Goal: Find specific fact: Find specific fact

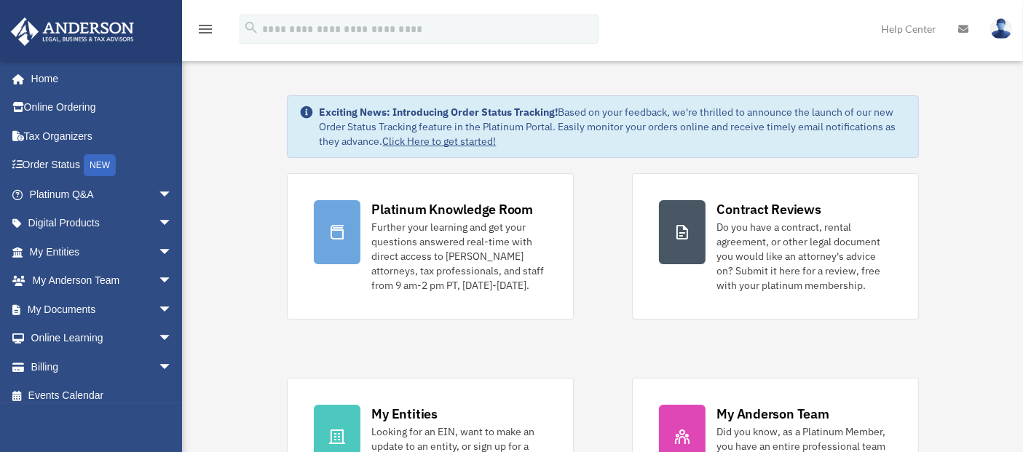
click at [72, 251] on link "My Entities arrow_drop_down" at bounding box center [102, 251] width 184 height 29
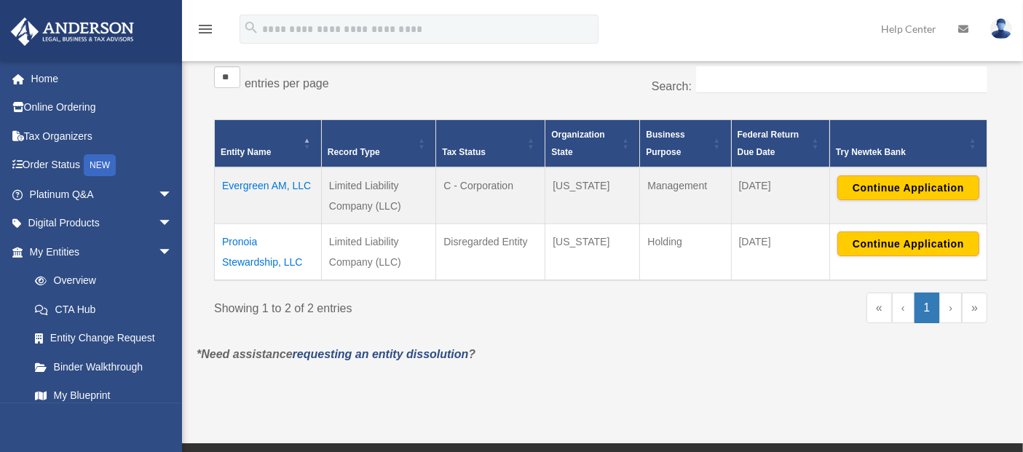
scroll to position [242, 0]
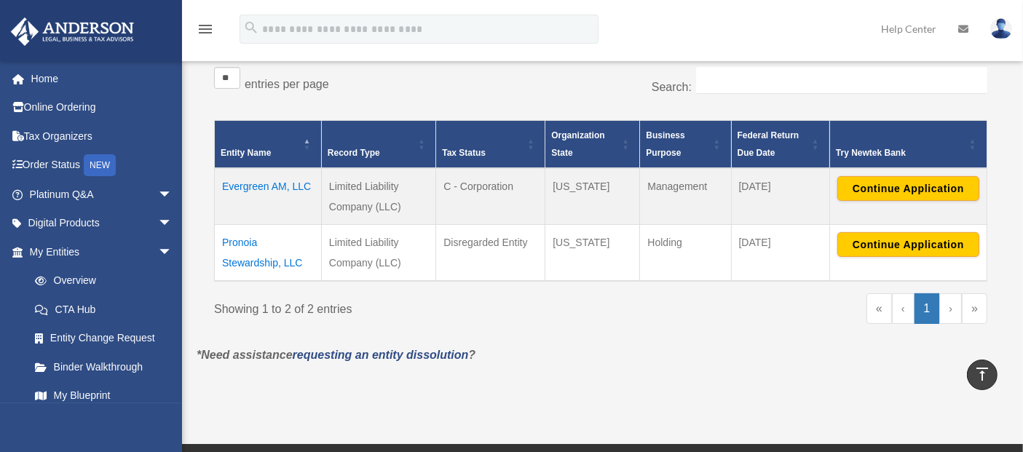
click at [245, 237] on td "Pronoia Stewardship, LLC" at bounding box center [268, 253] width 107 height 57
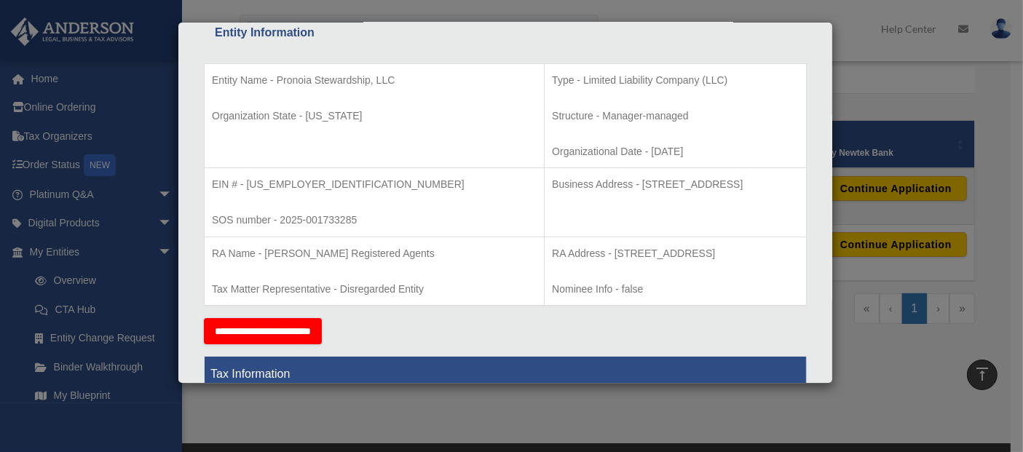
scroll to position [242, 0]
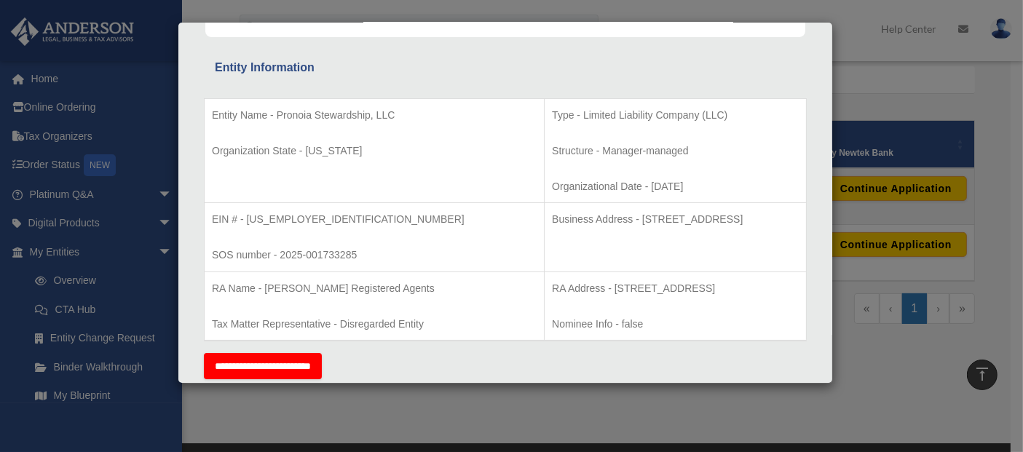
drag, startPoint x: 545, startPoint y: 221, endPoint x: 740, endPoint y: 223, distance: 195.8
click at [740, 223] on p "Business Address - [STREET_ADDRESS]" at bounding box center [675, 219] width 247 height 18
copy p "[STREET_ADDRESS]"
drag, startPoint x: 307, startPoint y: 219, endPoint x: 248, endPoint y: 219, distance: 59.0
click at [248, 219] on p "EIN # - 39-3482355" at bounding box center [374, 219] width 325 height 18
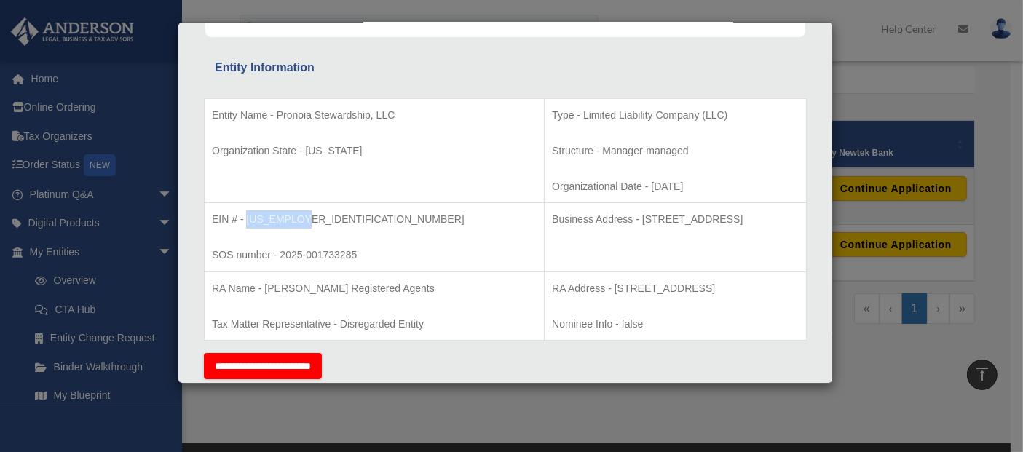
copy p "39-3482355"
